Goal: Information Seeking & Learning: Learn about a topic

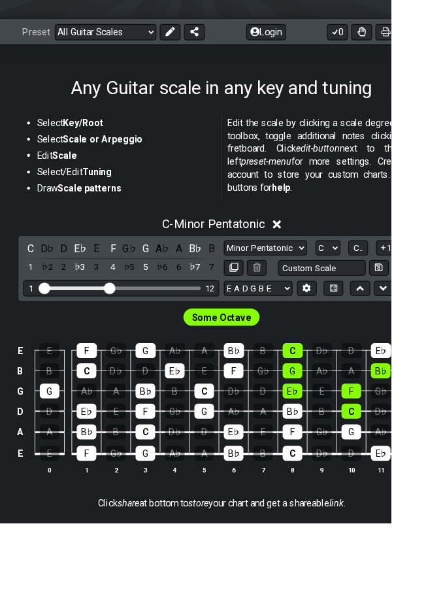
scroll to position [169, 0]
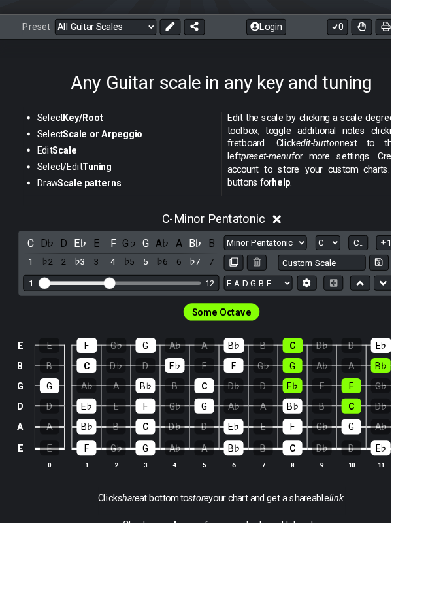
click at [339, 279] on select "Minor Pentatonic Root Minor Pentatonic Major Pentatonic Minor Blues Major Blues…" at bounding box center [301, 276] width 94 height 18
select select "Minor / Aeolian"
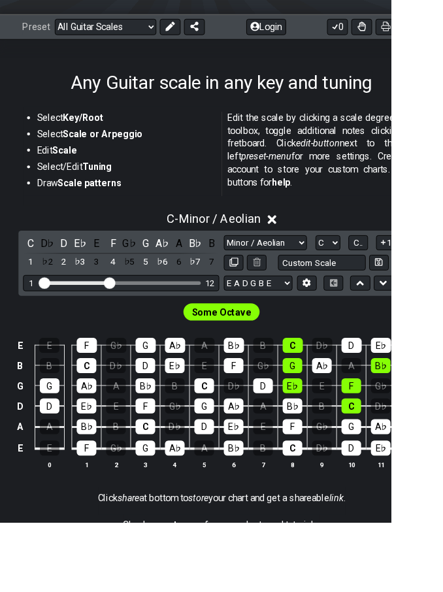
click at [321, 325] on select "E A D G B E E A D G B E E A D G B E B E A D F♯ B A D G C E A D A D G B E E♭ A♭ …" at bounding box center [293, 322] width 78 height 18
click at [384, 269] on select "A♭ A A♯ B♭ B C C♯ D♭ D D♯ E♭ E F F♯ G♭ G G♯" at bounding box center [372, 276] width 28 height 18
select select "A"
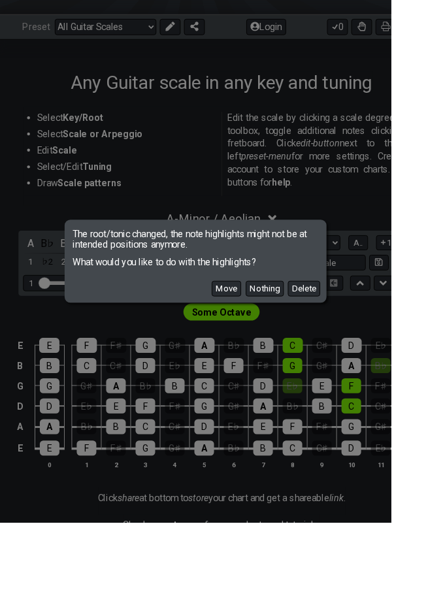
click at [273, 336] on button "Move" at bounding box center [256, 327] width 33 height 18
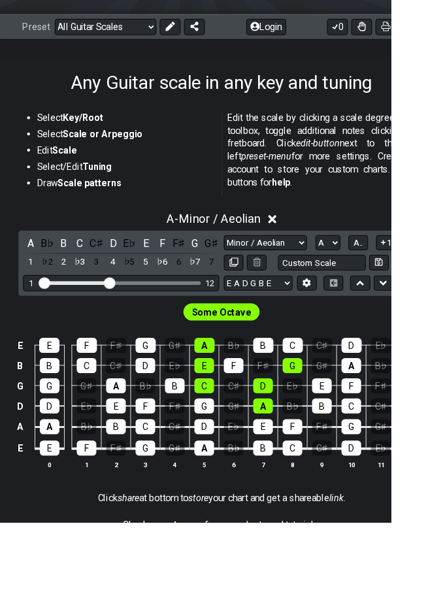
click at [261, 356] on span "Some Octave" at bounding box center [251, 354] width 67 height 19
click at [253, 363] on div "Some Octave" at bounding box center [251, 353] width 92 height 25
click at [269, 351] on span "Some Octave" at bounding box center [251, 354] width 67 height 19
click at [269, 350] on span "Some Octave" at bounding box center [251, 354] width 67 height 19
click at [72, 349] on div "Some Octave" at bounding box center [251, 350] width 502 height 31
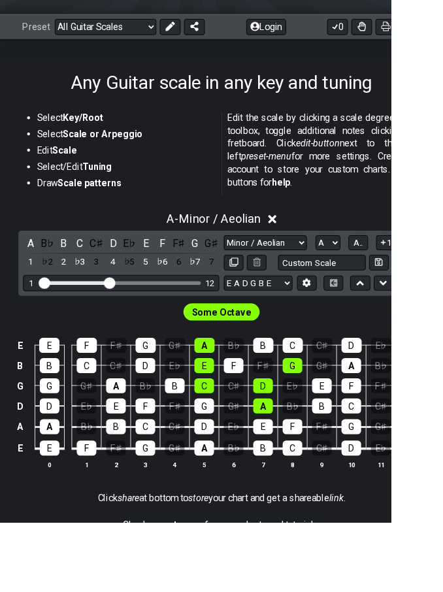
click at [407, 273] on span "A.." at bounding box center [406, 275] width 10 height 12
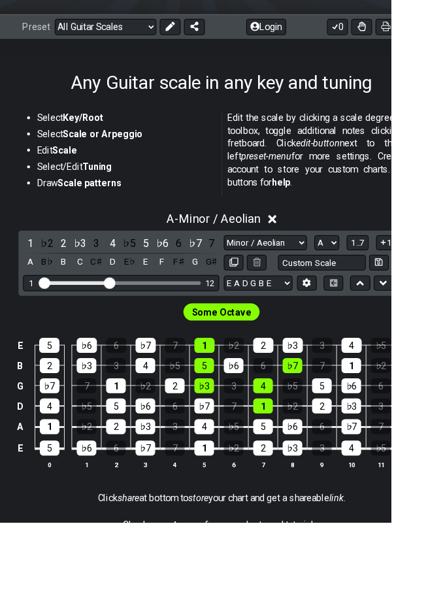
click at [407, 273] on span "1..7" at bounding box center [406, 275] width 16 height 12
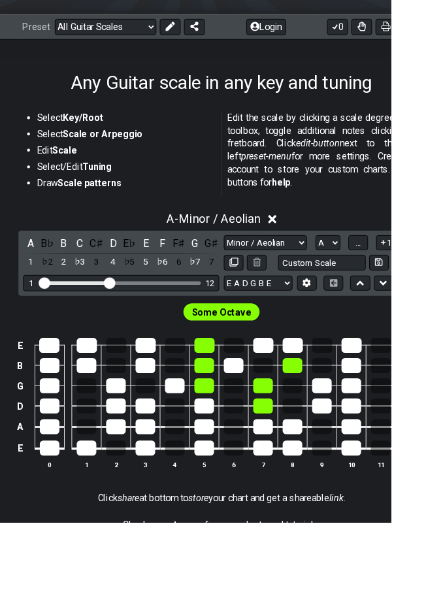
click at [409, 273] on span "..." at bounding box center [406, 275] width 6 height 12
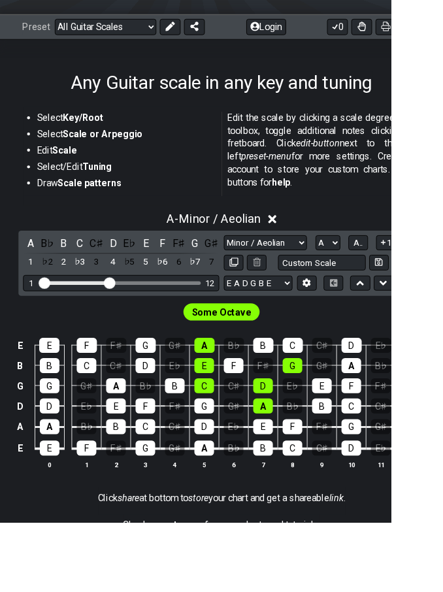
click at [409, 275] on span "A.." at bounding box center [406, 275] width 10 height 12
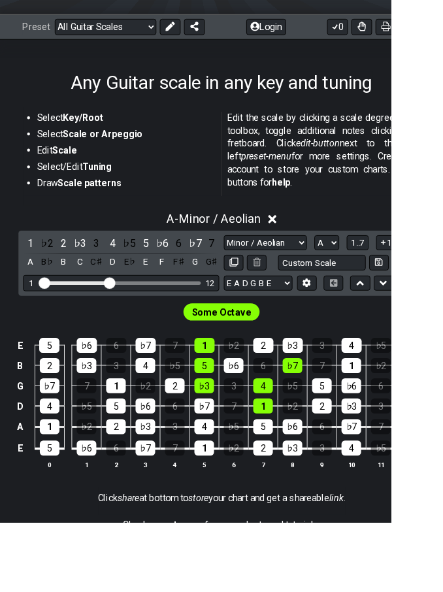
click at [413, 271] on span "1..7" at bounding box center [406, 275] width 16 height 12
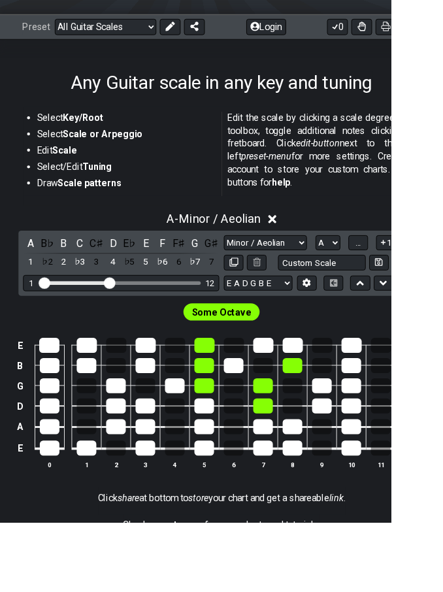
click at [417, 275] on button "..." at bounding box center [406, 276] width 22 height 18
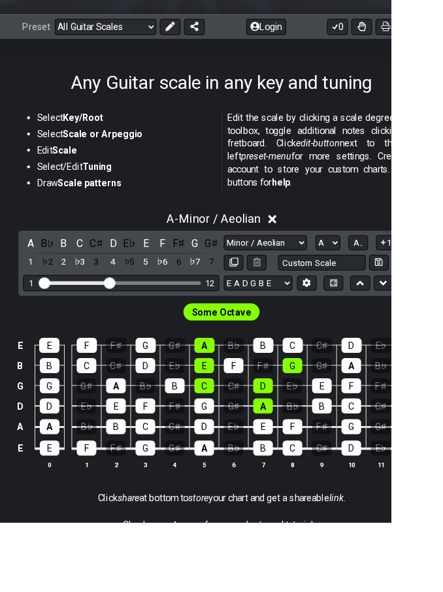
click at [414, 277] on button "A.." at bounding box center [406, 276] width 22 height 18
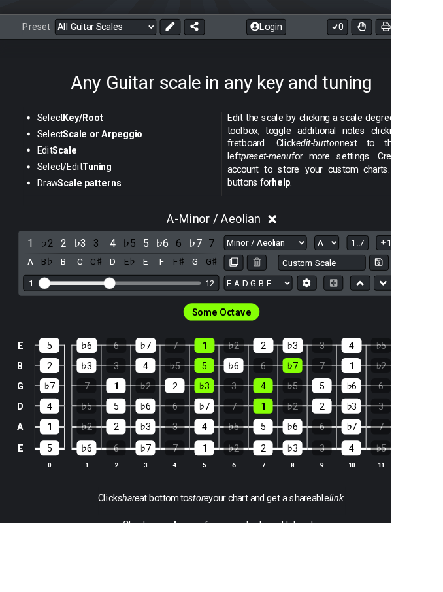
click at [413, 270] on span "1..7" at bounding box center [406, 275] width 16 height 12
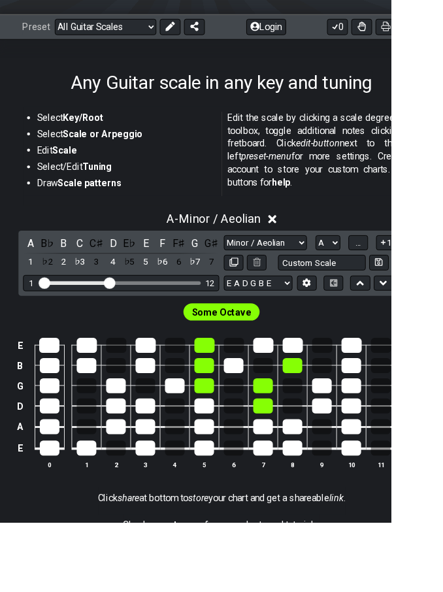
click at [407, 289] on input "Custom Scale" at bounding box center [364, 298] width 99 height 18
click at [407, 275] on span "..." at bounding box center [406, 275] width 6 height 12
type input "Custom Scale"
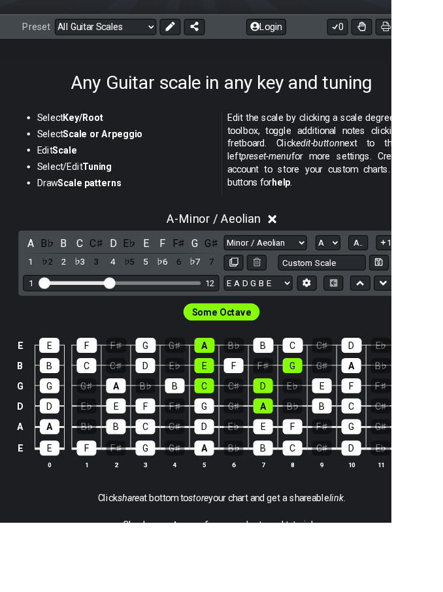
click at [371, 273] on select "A♭ A A♯ B♭ B C C♯ D♭ D D♯ E♭ E F F♯ G♭ G G♯" at bounding box center [372, 276] width 28 height 18
select select "E"
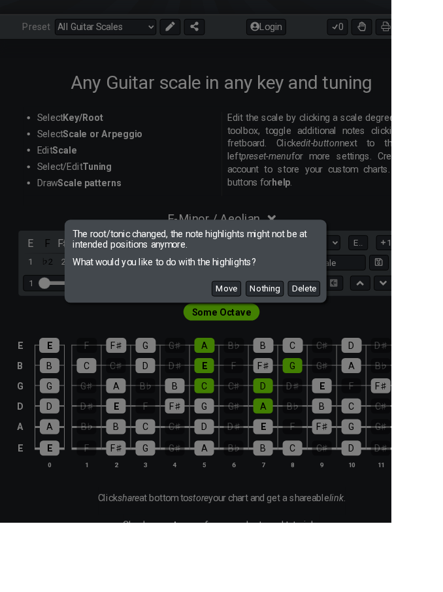
click at [273, 336] on button "Move" at bounding box center [256, 327] width 33 height 18
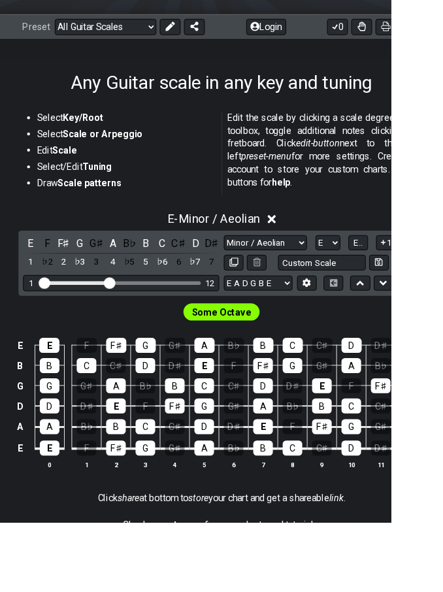
click at [169, 29] on select "Welcome to #fretflip! Initial Preset Custom Preset Minor Pentatonic Major Penta…" at bounding box center [119, 31] width 115 height 18
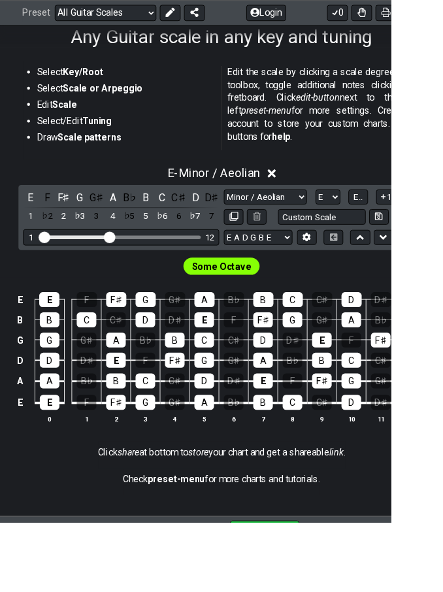
scroll to position [220, 0]
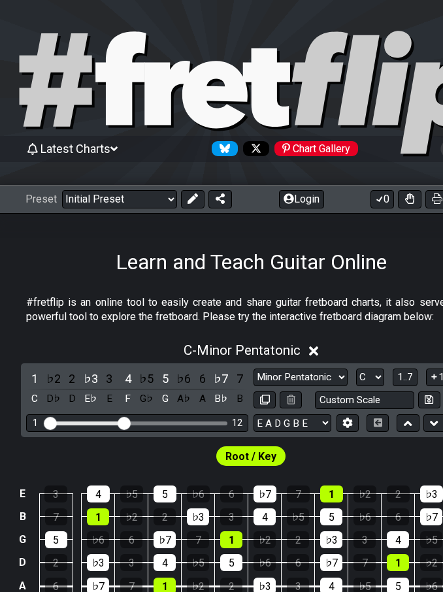
scroll to position [221, 0]
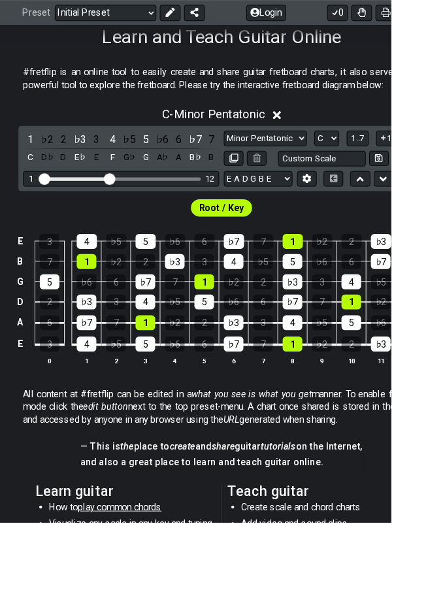
click at [334, 155] on select "Minor Pentatonic Click to edit Minor Pentatonic Major Pentatonic Minor Blues Ma…" at bounding box center [301, 157] width 94 height 18
click at [324, 205] on select "E A D G B E E A D G B E E A D G B E B E A D F♯ B A D G C E A D A D G B E E♭ A♭ …" at bounding box center [293, 203] width 78 height 18
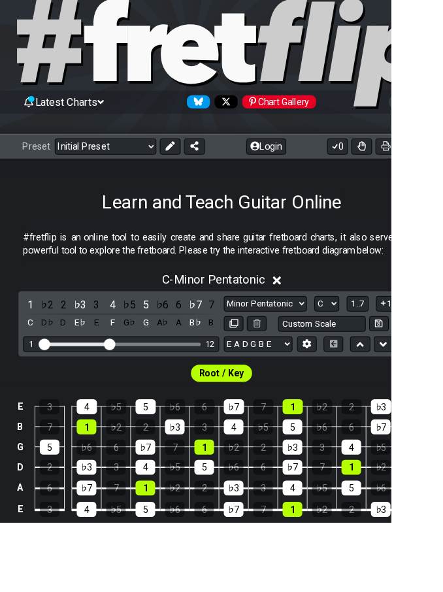
scroll to position [40, 0]
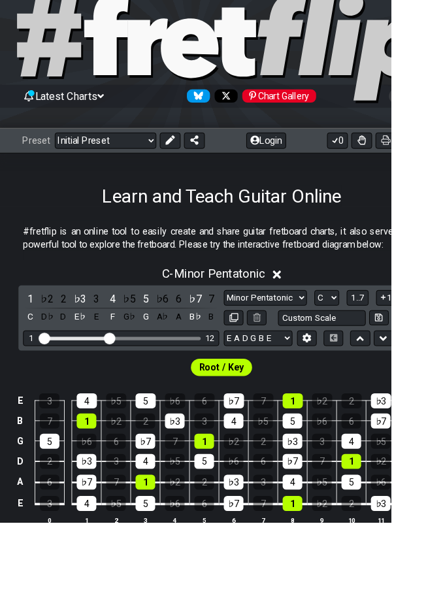
click at [365, 362] on input "Custom Scale" at bounding box center [364, 361] width 99 height 18
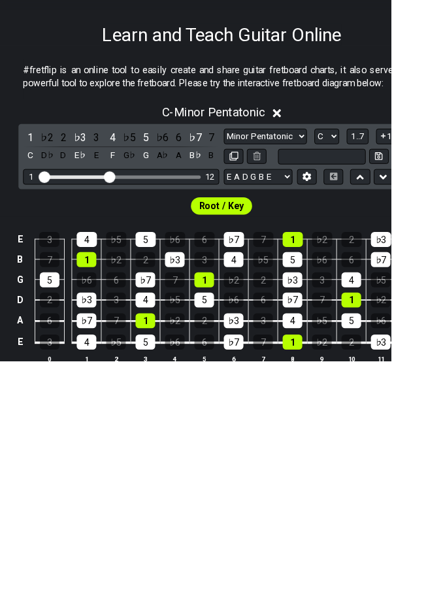
click at [340, 352] on input "text" at bounding box center [364, 361] width 99 height 18
paste input "CFA#D#GC"
type input "CFA#D#GC"
click at [335, 398] on div "Root / Key" at bounding box center [251, 413] width 502 height 31
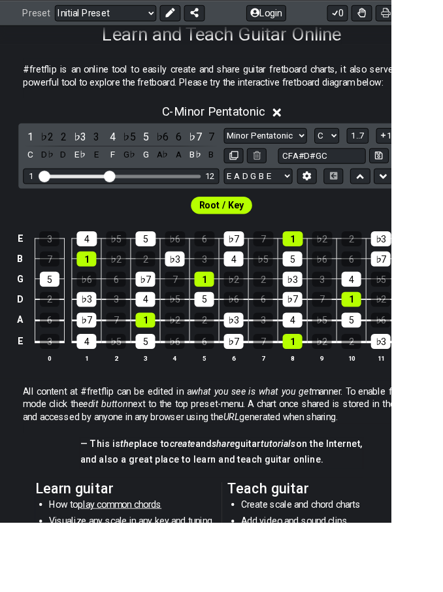
click at [418, 177] on button at bounding box center [429, 177] width 22 height 18
select select "CFA#D#GC"
click at [306, 199] on select "E A D G B E E A D G B E E A D G B E B E A D F♯ B A D G C E A D A D G B E E♭ A♭ …" at bounding box center [293, 200] width 78 height 18
click at [383, 172] on input "CFA#D#GC" at bounding box center [364, 177] width 99 height 18
click at [427, 174] on icon at bounding box center [429, 176] width 9 height 10
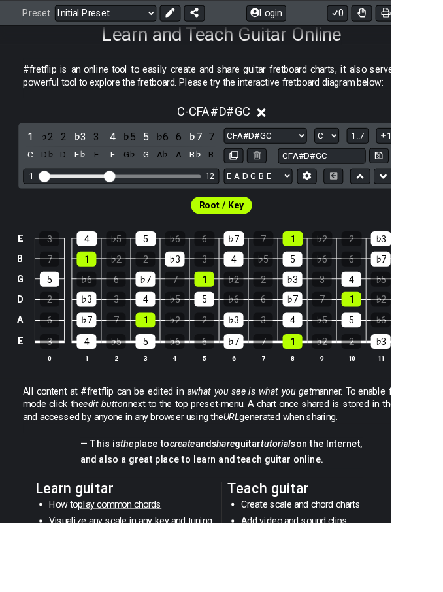
click at [425, 175] on icon at bounding box center [429, 176] width 9 height 9
click at [332, 148] on select "Minor Pentatonic CFA#D#[PERSON_NAME] Pentatonic Major Pentatonic Minor Blues Ma…" at bounding box center [301, 154] width 94 height 18
click at [372, 158] on select "A♭ A A♯ B♭ B C C♯ D♭ D D♯ E♭ E F F♯ G♭ G G♯" at bounding box center [370, 154] width 28 height 18
click at [253, 220] on div "Root / Key" at bounding box center [251, 232] width 75 height 25
click at [258, 236] on span "Root / Key" at bounding box center [251, 233] width 51 height 19
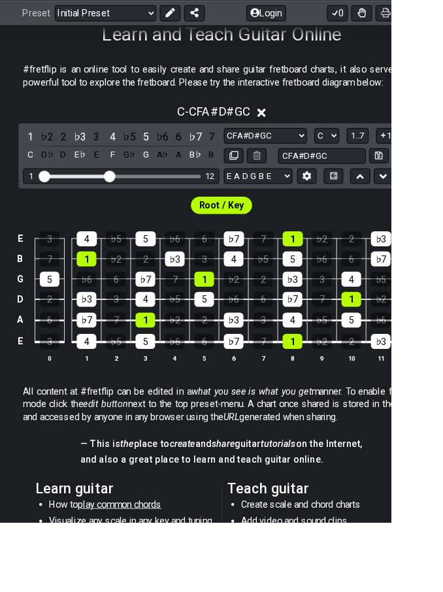
click at [254, 236] on span "Root / Key" at bounding box center [251, 233] width 51 height 19
click at [253, 235] on span "Root / Key" at bounding box center [251, 233] width 51 height 19
click at [285, 200] on select "E A D G B E E A D G B E E A D G B E B E A D F♯ B A D G C E A D A D G B E E♭ A♭ …" at bounding box center [293, 200] width 78 height 18
click at [437, 126] on div "C - CFA#D#GC" at bounding box center [251, 123] width 502 height 24
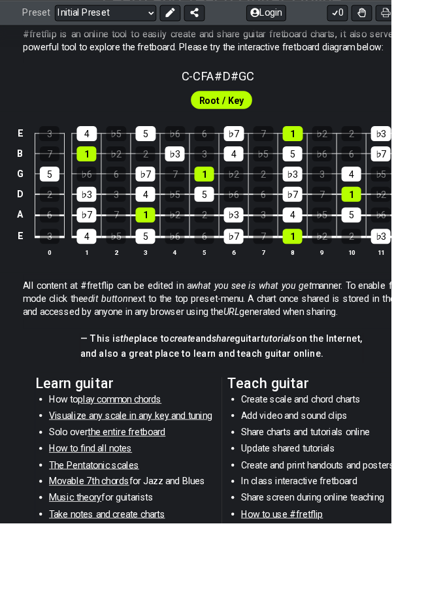
scroll to position [216, 0]
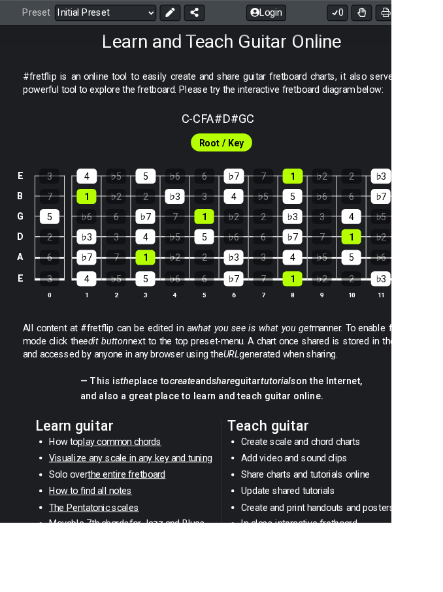
click at [173, 17] on select "Welcome to #fretflip! Initial Preset Custom Preset Minor Pentatonic Major Penta…" at bounding box center [119, 14] width 115 height 18
click at [416, 140] on div "C - CFA#D#GC" at bounding box center [251, 130] width 502 height 23
select select "CFA#D#GC"
select select "C"
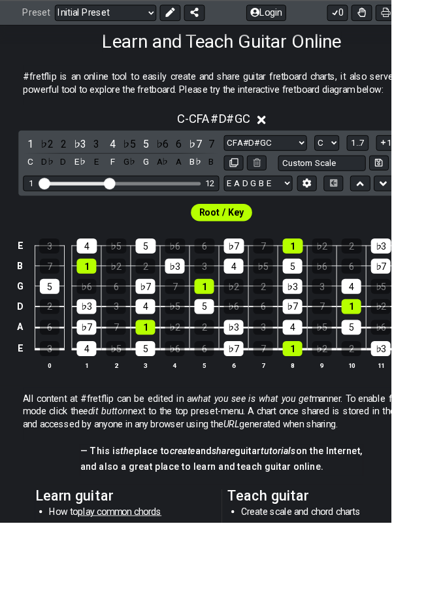
click at [318, 153] on select "Minor Pentatonic CFA#D#[PERSON_NAME] Pentatonic Major Pentatonic Minor Blues Ma…" at bounding box center [301, 162] width 94 height 18
click at [313, 205] on select "E A D G B E E A D G B E E A D G B E B E A D F♯ B A D G C E A D A D G B E E♭ A♭ …" at bounding box center [293, 208] width 78 height 18
click at [307, 207] on select "E A D G B E E A D G B E E A D G B E B E A D F♯ B A D G C E A D A D G B E E♭ A♭ …" at bounding box center [293, 208] width 78 height 18
select select "E A D G B E"
click at [298, 133] on icon at bounding box center [297, 136] width 10 height 10
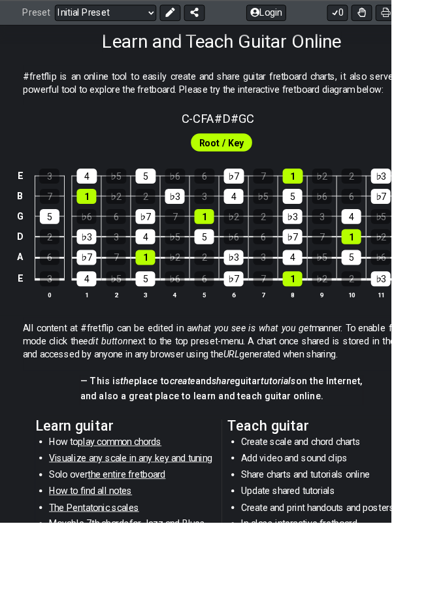
click at [328, 148] on div "Root / Key" at bounding box center [251, 158] width 502 height 31
click at [250, 152] on span "Root / Key" at bounding box center [251, 161] width 51 height 19
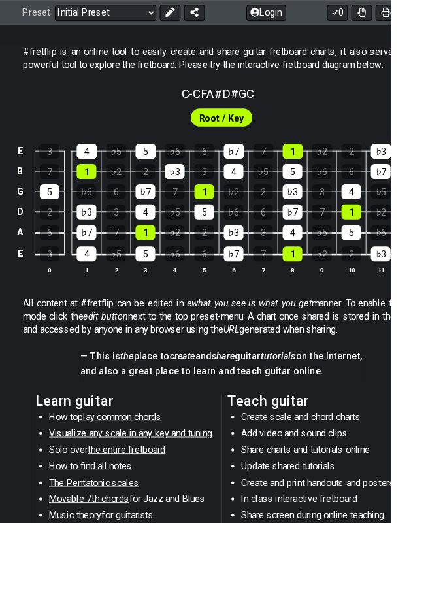
scroll to position [0, 0]
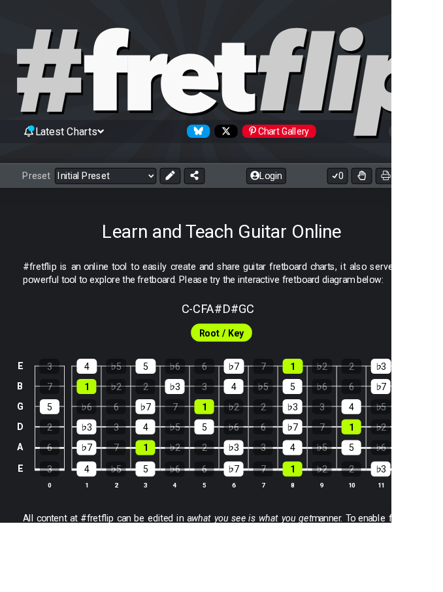
click at [329, 141] on div "Chart Gallery" at bounding box center [317, 148] width 84 height 15
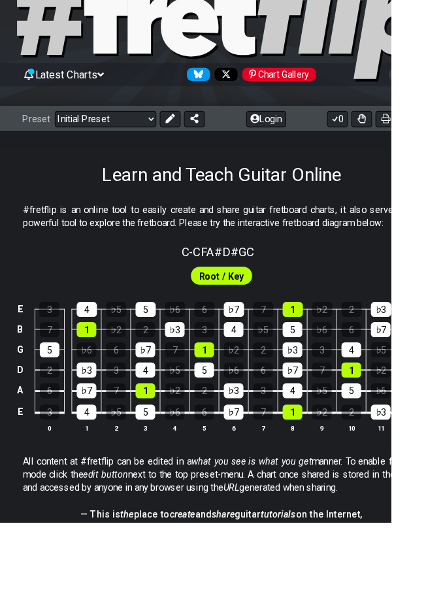
scroll to position [182, 0]
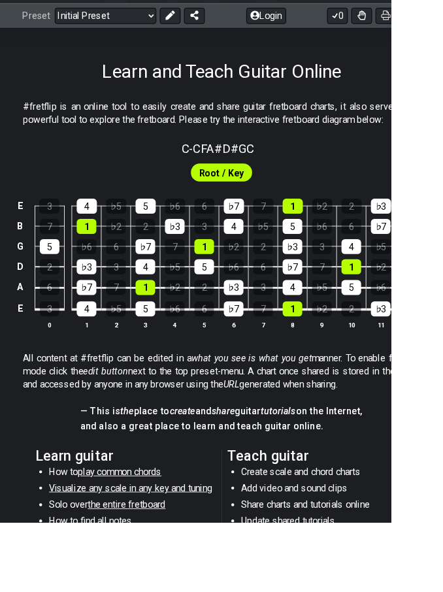
click at [247, 195] on span "Root / Key" at bounding box center [251, 195] width 51 height 19
click at [266, 190] on span "Root / Key" at bounding box center [251, 195] width 51 height 19
click at [265, 190] on span "Root / Key" at bounding box center [251, 195] width 51 height 19
click at [250, 345] on td "♭7" at bounding box center [264, 338] width 33 height 25
click at [279, 322] on td "♭3" at bounding box center [264, 314] width 33 height 24
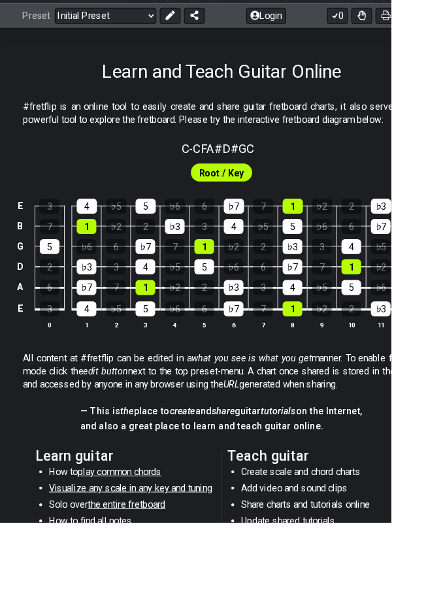
click at [279, 321] on td "♭3" at bounding box center [264, 314] width 33 height 24
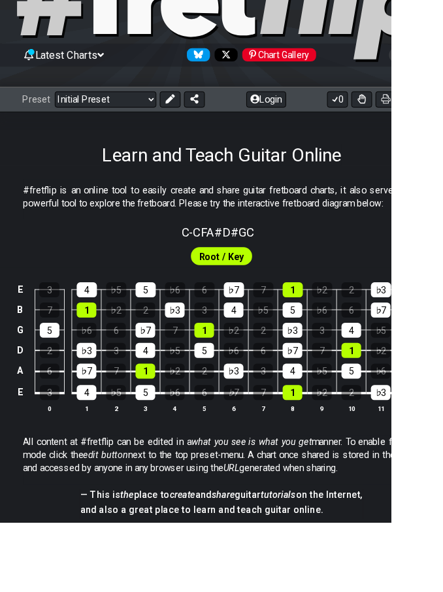
click at [153, 118] on select "Welcome to #fretflip! Initial Preset Custom Preset Minor Pentatonic Major Penta…" at bounding box center [119, 112] width 115 height 18
select select "/welcome"
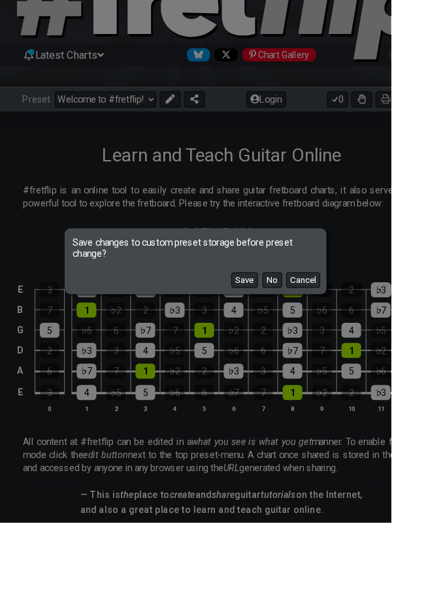
click at [320, 326] on button "No" at bounding box center [309, 318] width 22 height 18
select select "C"
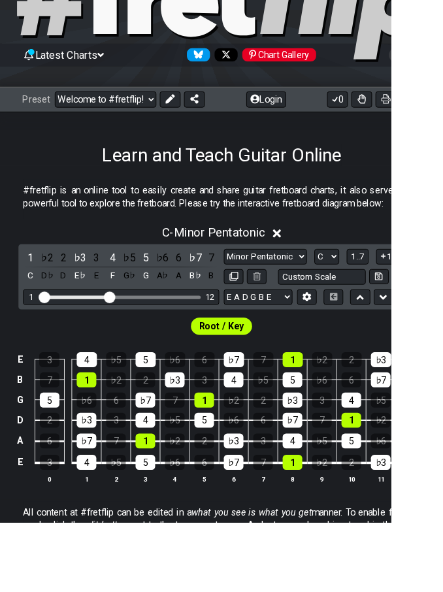
click at [356, 357] on div "Root / Key" at bounding box center [251, 365] width 502 height 31
click at [343, 334] on icon at bounding box center [348, 336] width 10 height 10
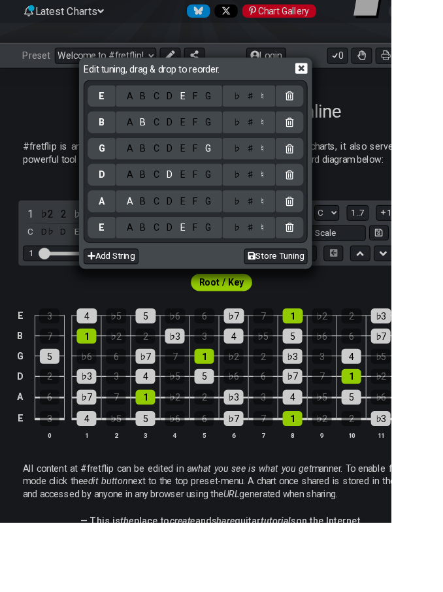
scroll to position [139, 0]
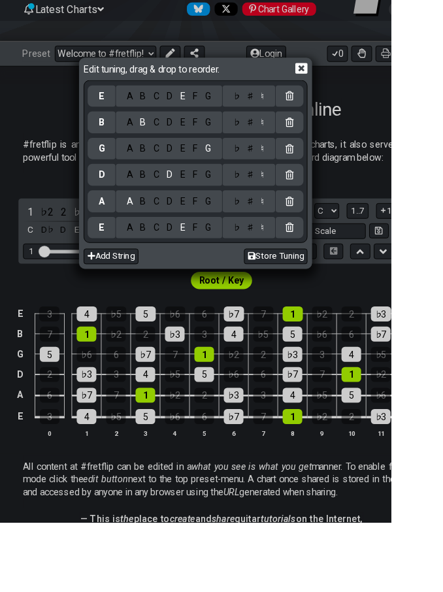
click at [184, 265] on div "C" at bounding box center [176, 258] width 15 height 14
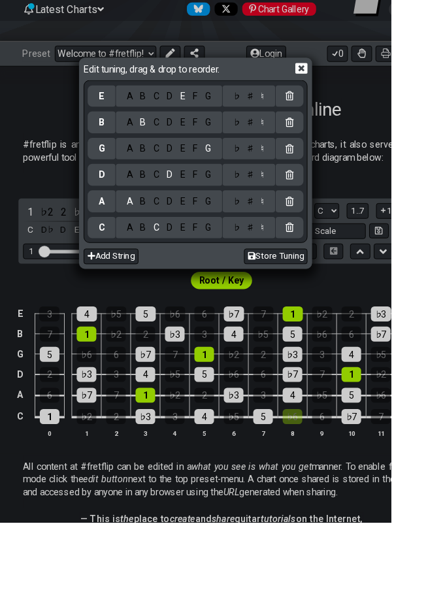
click at [229, 231] on div "F" at bounding box center [221, 228] width 14 height 14
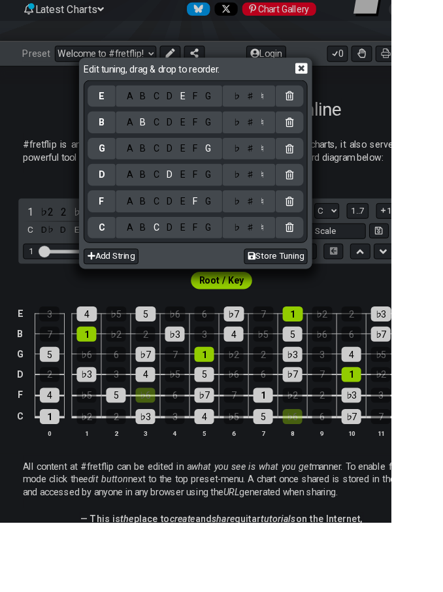
click at [155, 204] on div "A" at bounding box center [147, 198] width 15 height 14
click at [303, 203] on div "♮" at bounding box center [297, 198] width 12 height 14
click at [303, 205] on div "♮" at bounding box center [297, 198] width 12 height 14
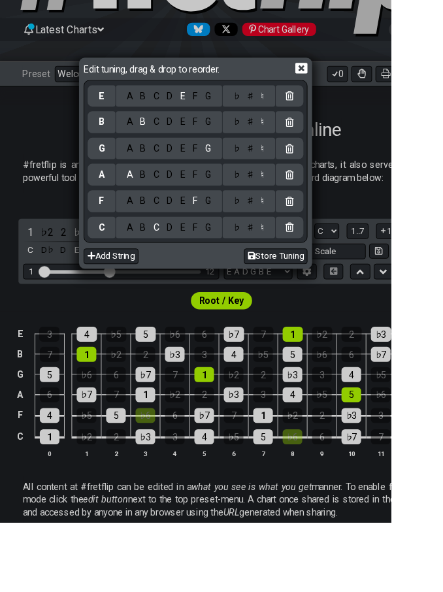
click at [292, 204] on div "♯" at bounding box center [284, 198] width 16 height 14
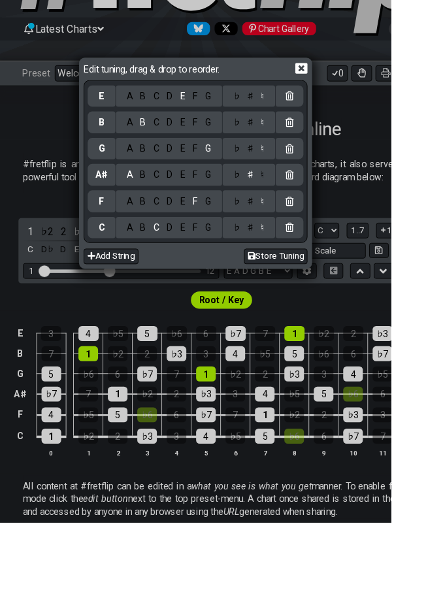
click at [276, 201] on div "♭" at bounding box center [268, 198] width 15 height 14
click at [276, 203] on div "♭" at bounding box center [268, 198] width 15 height 14
click at [276, 205] on div "♭" at bounding box center [268, 198] width 15 height 14
click at [292, 205] on div "♯" at bounding box center [284, 198] width 16 height 14
click at [303, 202] on div "♮" at bounding box center [297, 198] width 12 height 14
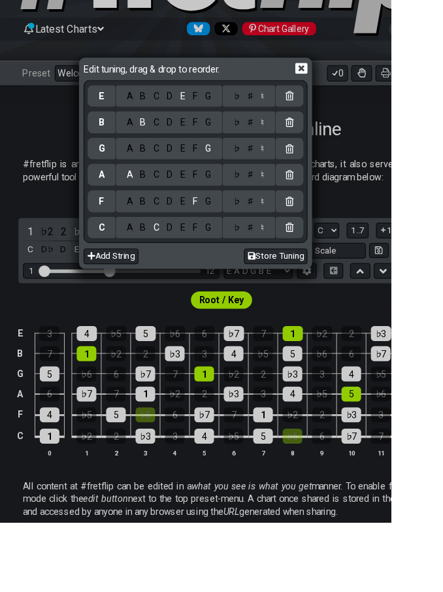
click at [292, 205] on div "♯" at bounding box center [284, 198] width 16 height 14
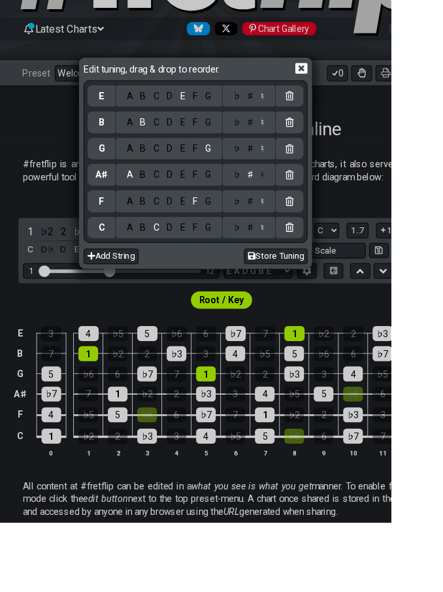
click at [200, 175] on div "D" at bounding box center [192, 169] width 16 height 14
click at [292, 169] on div "♯" at bounding box center [284, 169] width 16 height 14
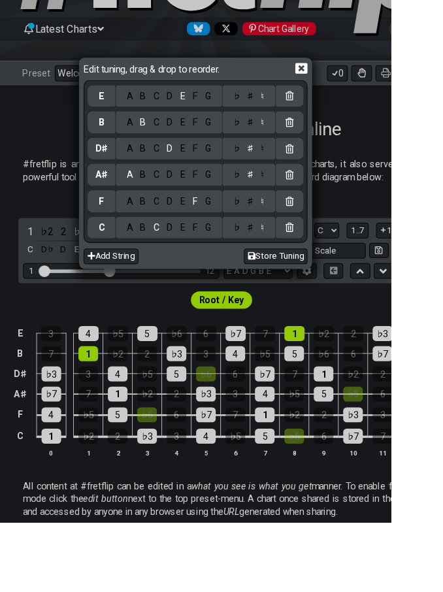
click at [243, 141] on div "G" at bounding box center [235, 138] width 15 height 14
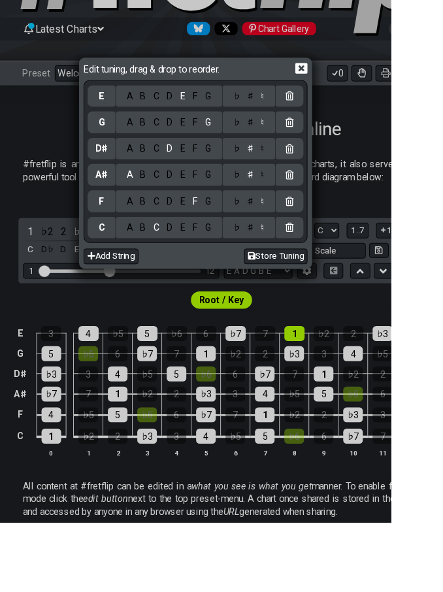
click at [184, 109] on div "C" at bounding box center [176, 109] width 15 height 14
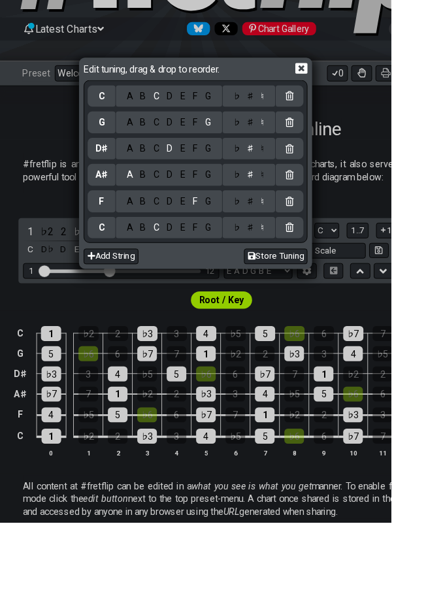
click at [349, 289] on button "Store Tuning" at bounding box center [313, 291] width 72 height 18
click at [340, 290] on button "Store Tuning" at bounding box center [313, 291] width 72 height 18
click at [349, 290] on button "Store Tuning" at bounding box center [313, 291] width 72 height 18
click at [344, 290] on button "Store Tuning" at bounding box center [313, 291] width 72 height 18
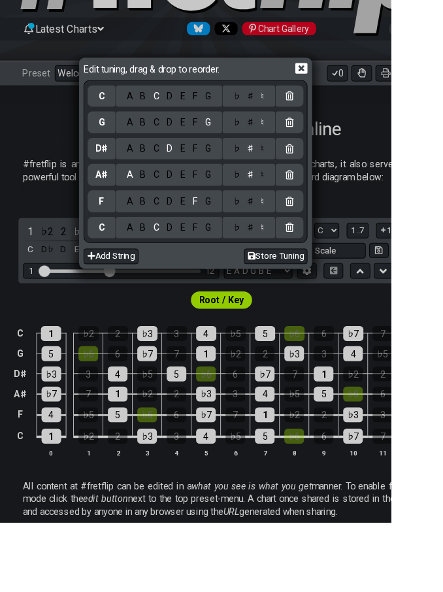
click at [344, 290] on button "Store Tuning" at bounding box center [313, 291] width 72 height 18
click at [348, 292] on button "Store Tuning" at bounding box center [313, 291] width 72 height 18
click at [348, 291] on button "Store Tuning" at bounding box center [313, 291] width 72 height 18
click at [328, 299] on button "Store Tuning" at bounding box center [313, 291] width 72 height 18
click at [333, 302] on div "Edit tuning, drag & drop to reorder. C A B C D E F G ♭ ♯ ♮ G A B C D E F G ♭ ♯ …" at bounding box center [222, 184] width 260 height 235
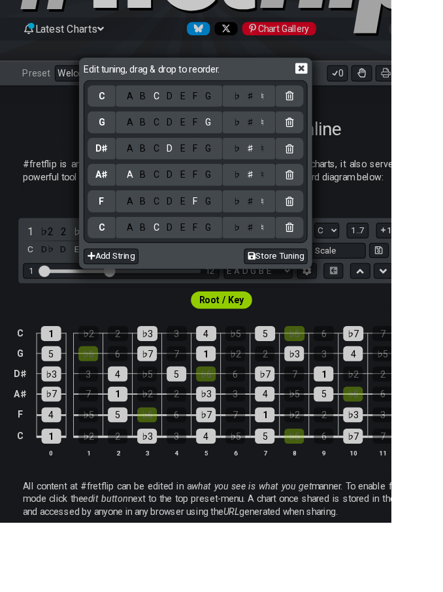
click at [328, 298] on button "Store Tuning" at bounding box center [313, 291] width 72 height 18
click at [327, 298] on button "Store Tuning" at bounding box center [313, 291] width 72 height 18
click at [326, 299] on button "Store Tuning" at bounding box center [313, 291] width 72 height 18
click at [349, 292] on button "Store Tuning" at bounding box center [313, 291] width 72 height 18
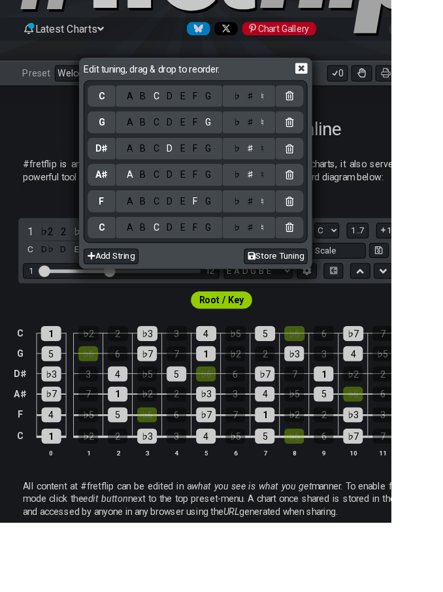
click at [349, 292] on button "Store Tuning" at bounding box center [313, 291] width 72 height 18
click at [349, 75] on icon at bounding box center [342, 78] width 14 height 14
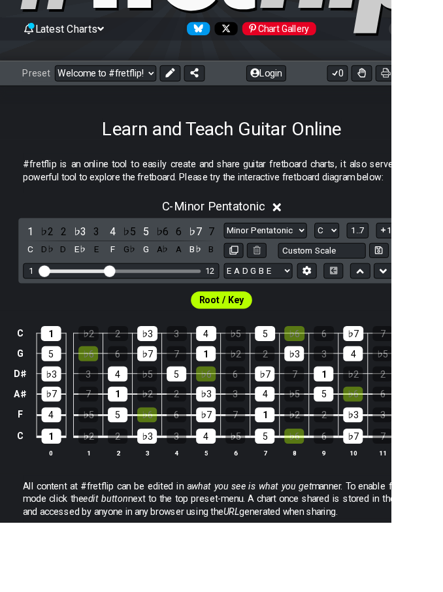
click at [332, 264] on select "Minor Pentatonic Click to edit Minor Pentatonic Major Pentatonic Minor Blues Ma…" at bounding box center [301, 261] width 94 height 18
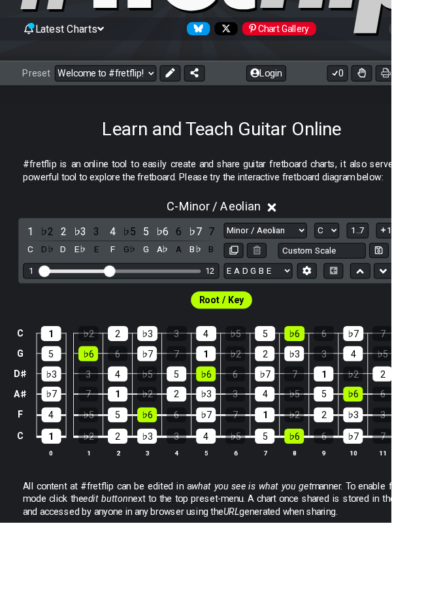
click at [335, 255] on select "Minor Pentatonic Click to edit Minor Pentatonic Major Pentatonic Minor Blues Ma…" at bounding box center [301, 261] width 94 height 18
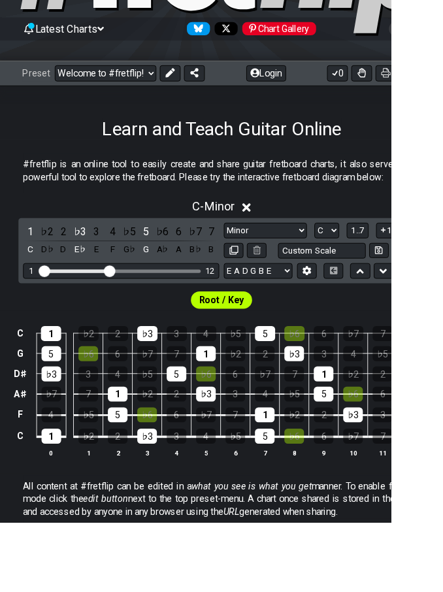
click at [267, 341] on span "Root / Key" at bounding box center [251, 340] width 51 height 19
click at [367, 256] on select "A♭ A A♯ B♭ B C C♯ D♭ D D♯ E♭ E F F♯ G♭ G G♯" at bounding box center [370, 261] width 28 height 18
click at [312, 260] on select "Minor Pentatonic Click to edit Minor Pentatonic Major Pentatonic Minor Blues Ma…" at bounding box center [301, 261] width 94 height 18
select select "Minor / Aeolian"
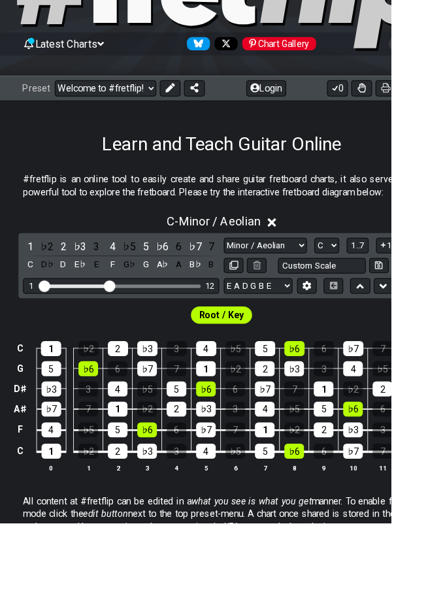
scroll to position [99, 0]
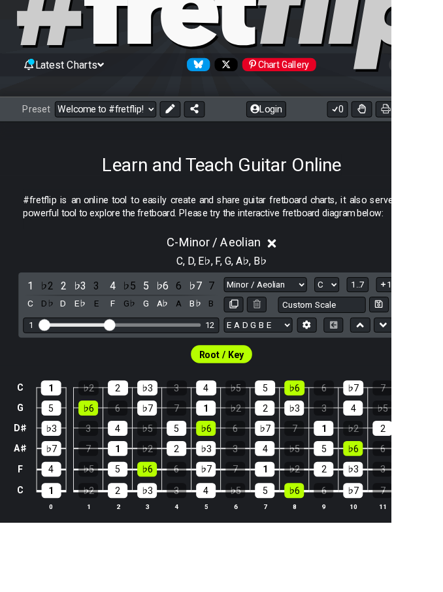
scroll to position [71, 0]
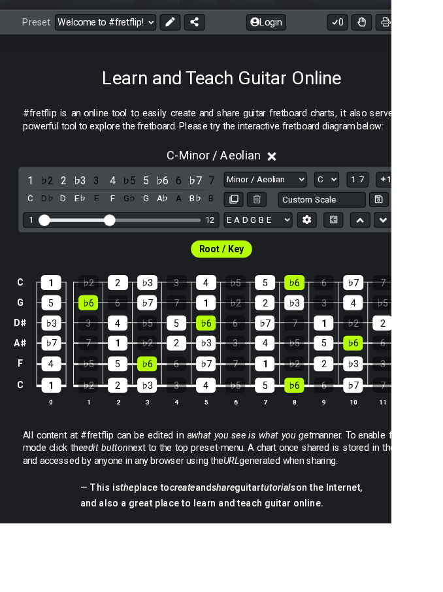
scroll to position [174, 0]
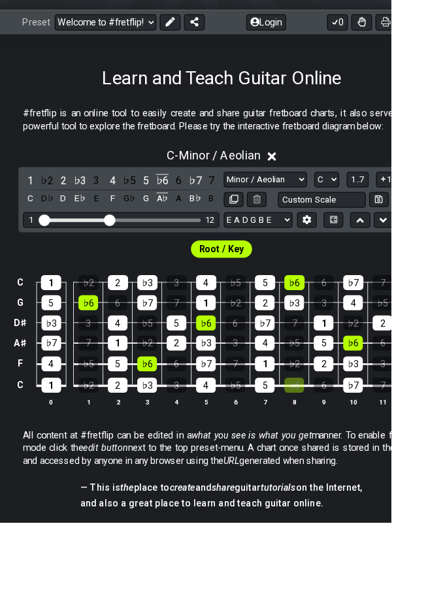
click at [343, 433] on div "♭6" at bounding box center [333, 436] width 22 height 17
click at [175, 411] on div "♭6" at bounding box center [167, 412] width 22 height 17
click at [171, 414] on div "♭6" at bounding box center [167, 412] width 22 height 17
click at [334, 441] on div "♭6" at bounding box center [333, 436] width 22 height 17
click at [266, 276] on span "Root / Key" at bounding box center [251, 282] width 51 height 19
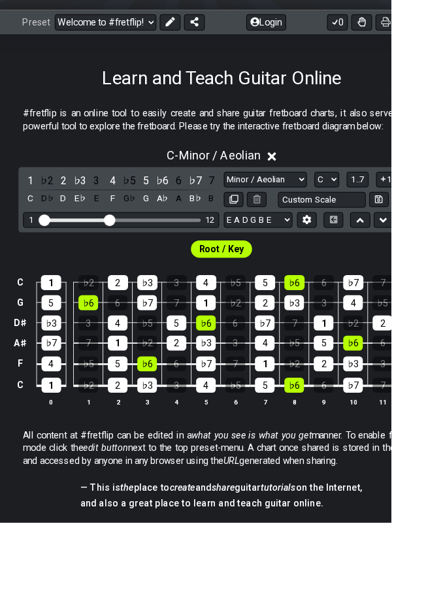
click at [266, 275] on span "Root / Key" at bounding box center [251, 282] width 51 height 19
click at [269, 284] on span "Root / Key" at bounding box center [251, 282] width 51 height 19
click at [268, 284] on span "Root / Key" at bounding box center [251, 282] width 51 height 19
click at [373, 199] on select "A♭ A A♯ B♭ B C C♯ D♭ D D♯ E♭ E F F♯ G♭ G G♯" at bounding box center [370, 204] width 28 height 18
click at [380, 200] on select "A♭ A A♯ B♭ B C C♯ D♭ D D♯ E♭ E F F♯ G♭ G G♯" at bounding box center [370, 204] width 28 height 18
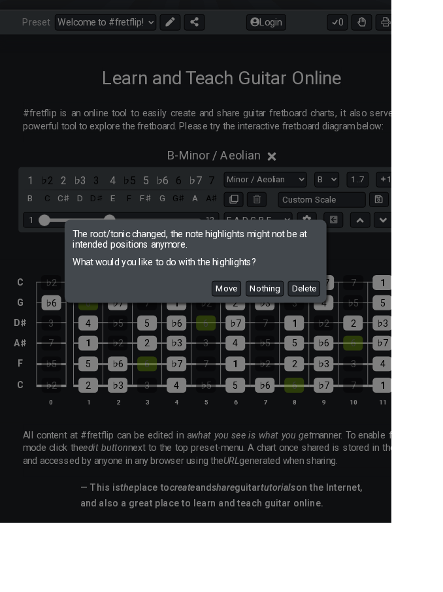
click at [273, 336] on button "Move" at bounding box center [256, 327] width 33 height 18
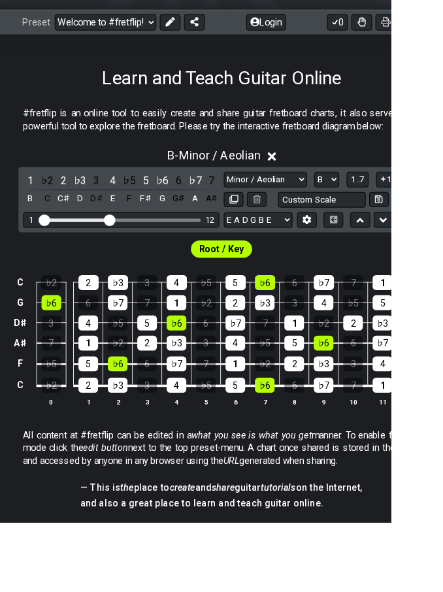
click at [377, 197] on select "A♭ A A♯ B♭ B C C♯ D♭ D D♯ E♭ E F F♯ G♭ G G♯" at bounding box center [370, 204] width 28 height 18
select select "C"
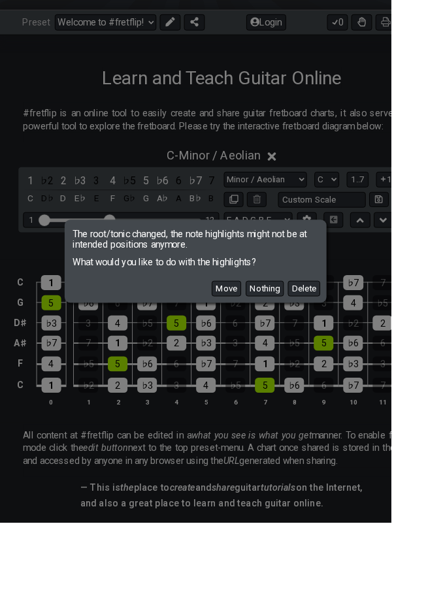
click at [273, 336] on button "Move" at bounding box center [256, 327] width 33 height 18
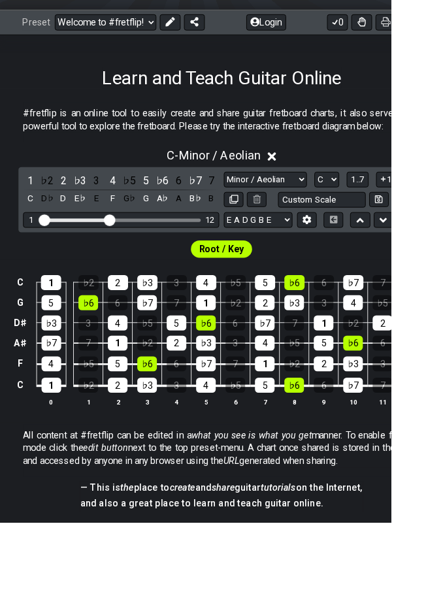
click at [398, 207] on span "1..7" at bounding box center [406, 203] width 16 height 12
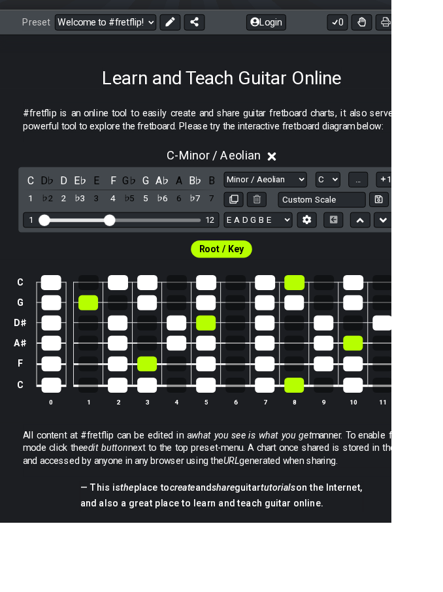
click at [412, 199] on button "..." at bounding box center [406, 204] width 22 height 18
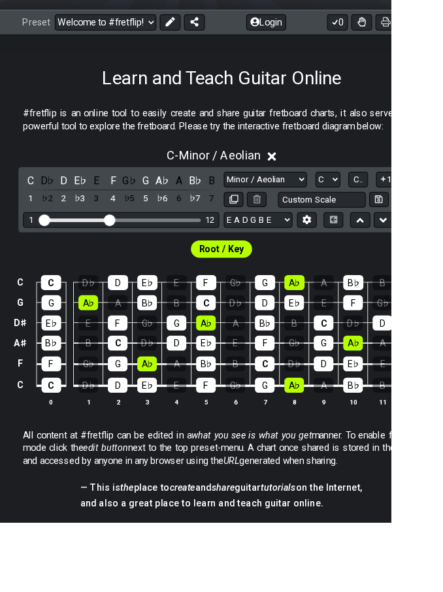
click at [411, 205] on span "C.." at bounding box center [406, 203] width 10 height 12
click at [443, 199] on button "1" at bounding box center [437, 204] width 22 height 18
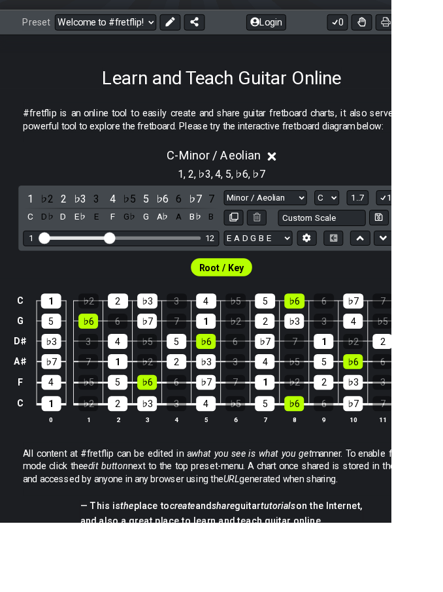
click at [442, 219] on button "1" at bounding box center [437, 225] width 22 height 18
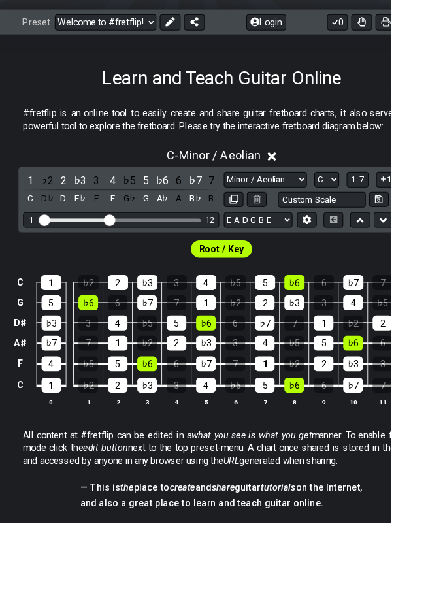
click at [441, 204] on button "1" at bounding box center [437, 204] width 22 height 18
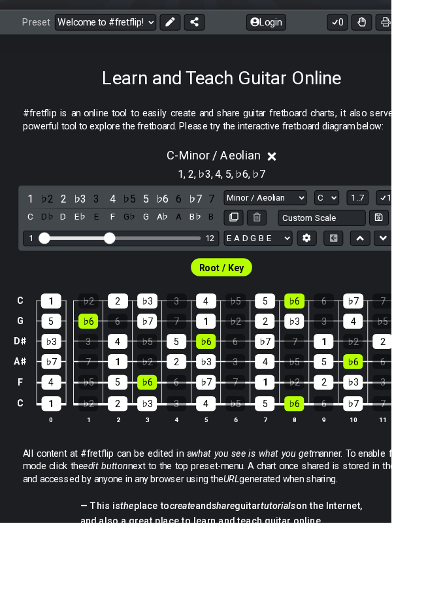
click at [441, 211] on div "1 ♭2 2 ♭3 3 4 ♭5 5 ♭6 6 ♭7 7 C D♭ D E♭ E F G♭ G A♭ A B♭ B Minor Pentatonic Clic…" at bounding box center [251, 248] width 460 height 74
click at [440, 217] on button "1" at bounding box center [437, 225] width 22 height 18
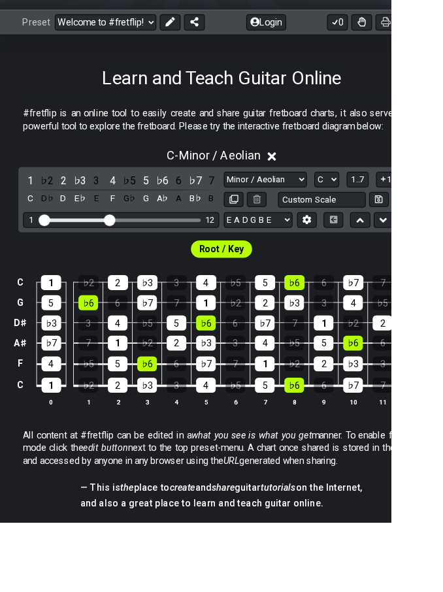
click at [406, 207] on span "1..7" at bounding box center [406, 203] width 16 height 12
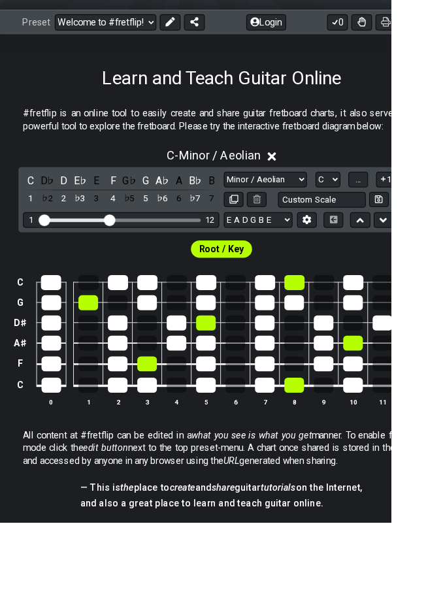
click at [404, 211] on button "..." at bounding box center [406, 204] width 22 height 18
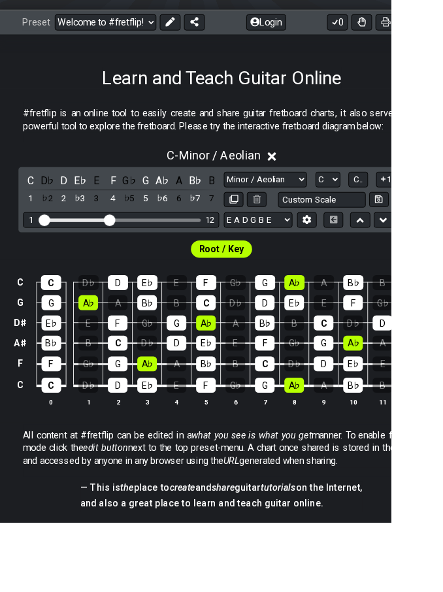
click at [34, 204] on div "C" at bounding box center [34, 205] width 17 height 18
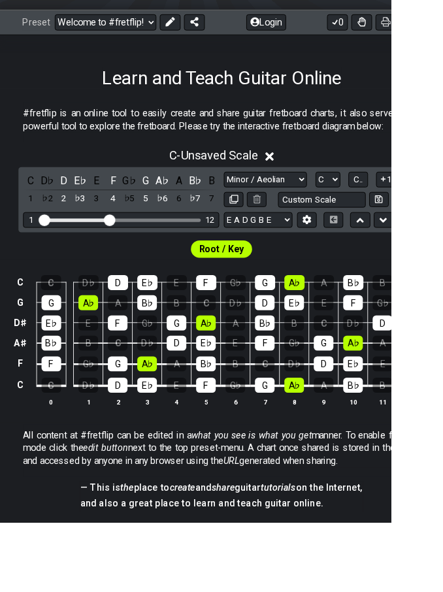
click at [41, 207] on div "C" at bounding box center [34, 205] width 17 height 18
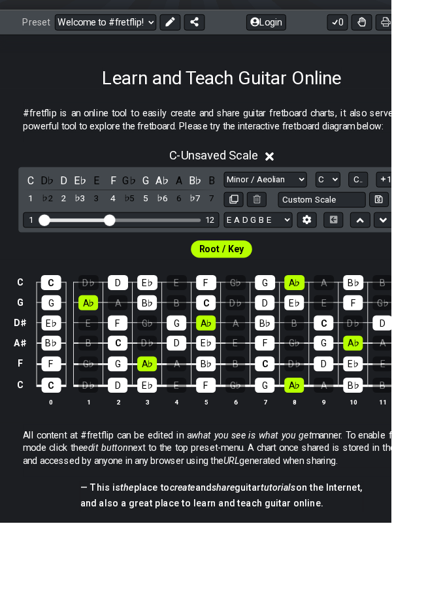
click at [309, 175] on icon at bounding box center [306, 178] width 10 height 10
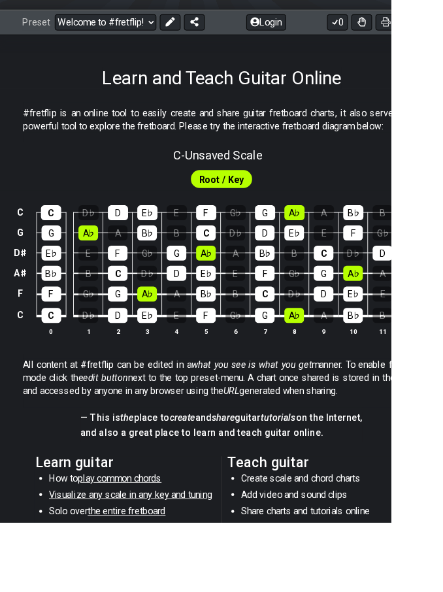
click at [256, 198] on span "Root / Key" at bounding box center [251, 203] width 51 height 19
click at [259, 200] on span "Root / Key" at bounding box center [251, 203] width 51 height 19
click at [258, 199] on span "Root / Key" at bounding box center [251, 203] width 51 height 19
click at [262, 203] on span "Root / Key" at bounding box center [251, 203] width 51 height 19
click at [253, 293] on td "E" at bounding box center [266, 298] width 33 height 24
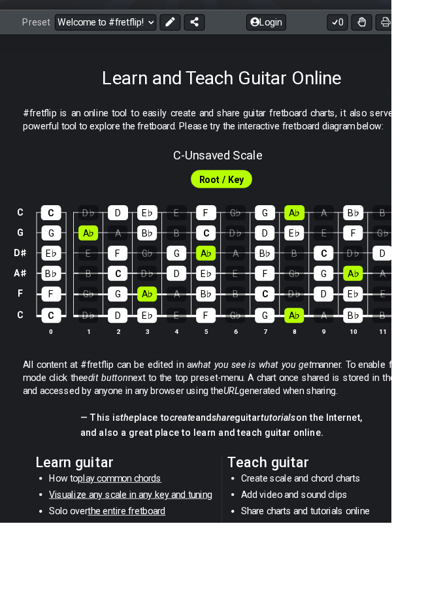
click at [289, 303] on div "F" at bounding box center [300, 309] width 22 height 17
click at [287, 303] on td "F" at bounding box center [300, 298] width 33 height 24
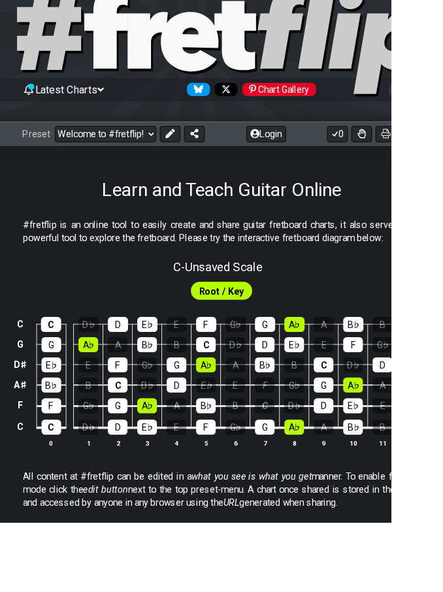
click at [247, 427] on td "E♭" at bounding box center [233, 425] width 33 height 24
click at [243, 433] on div "E♭" at bounding box center [233, 436] width 22 height 17
click at [265, 315] on div "Root / Key" at bounding box center [251, 326] width 502 height 31
click at [243, 324] on span "Root / Key" at bounding box center [251, 329] width 51 height 19
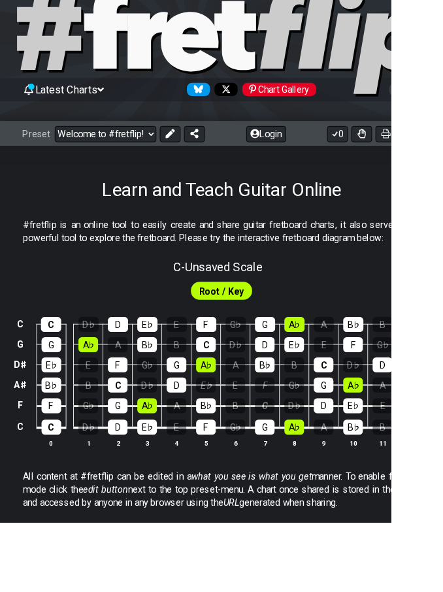
click at [239, 431] on div "E♭" at bounding box center [233, 436] width 22 height 17
click at [238, 431] on div "E♭" at bounding box center [233, 436] width 22 height 17
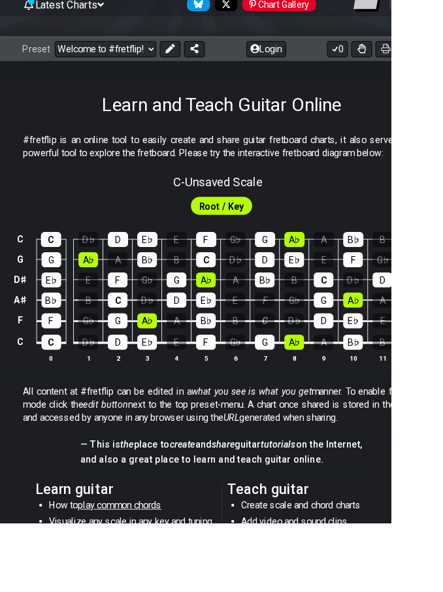
scroll to position [144, 0]
click at [267, 366] on div "B" at bounding box center [267, 363] width 22 height 17
click at [266, 366] on div "B" at bounding box center [267, 363] width 22 height 17
